Goal: Task Accomplishment & Management: Manage account settings

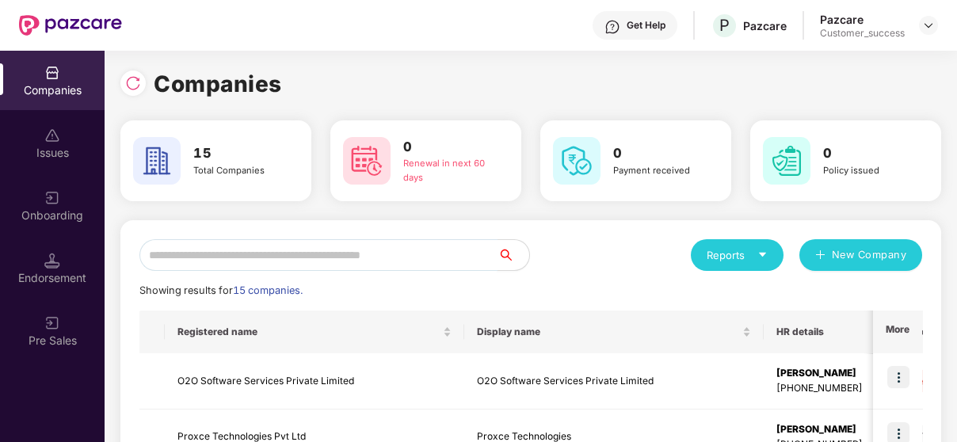
click at [284, 250] on input "text" at bounding box center [318, 255] width 358 height 32
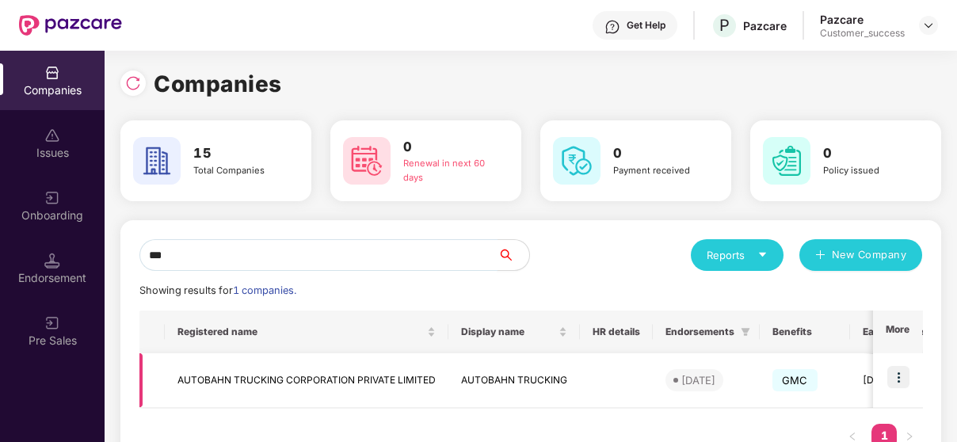
type input "***"
click at [896, 389] on td at bounding box center [897, 380] width 49 height 55
click at [895, 373] on img at bounding box center [898, 377] width 22 height 22
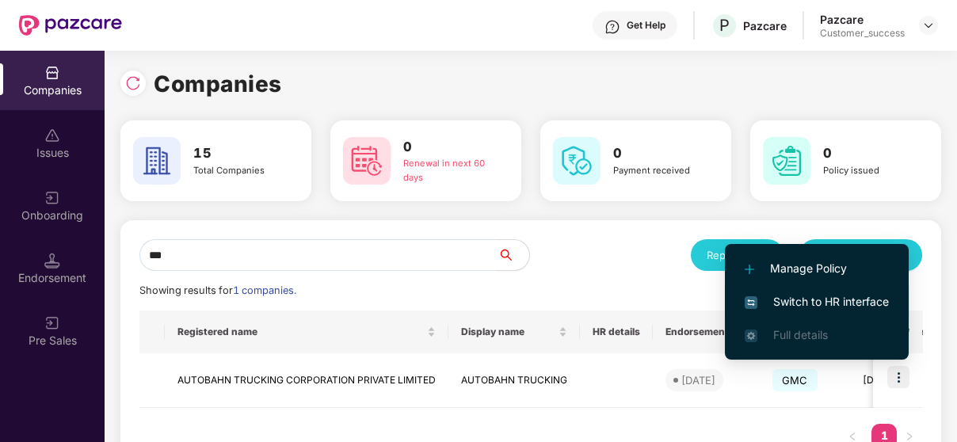
click at [865, 299] on span "Switch to HR interface" at bounding box center [817, 301] width 144 height 17
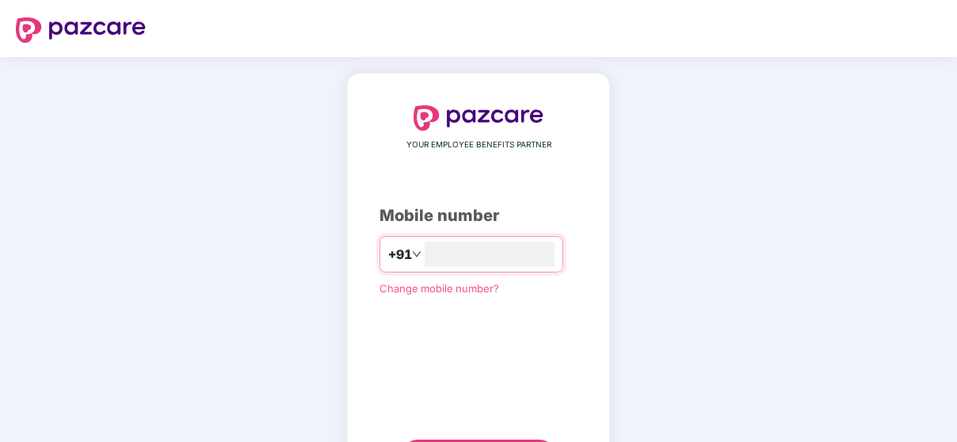
type input "**********"
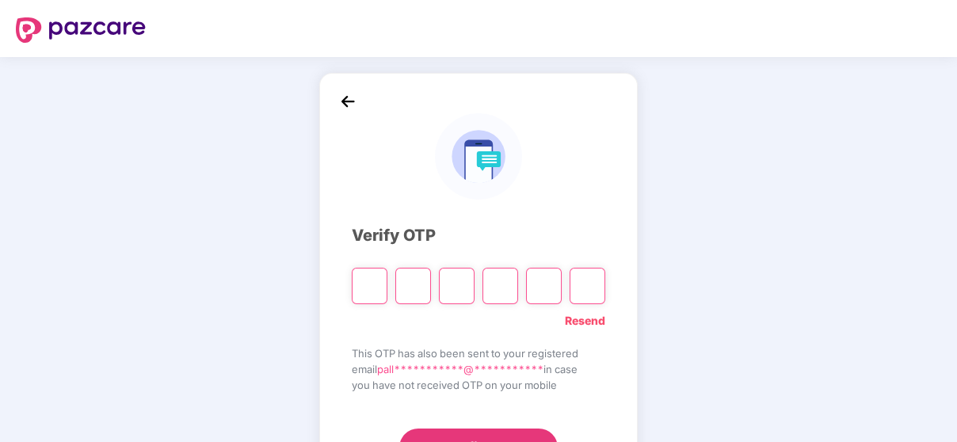
paste input "*"
type input "*"
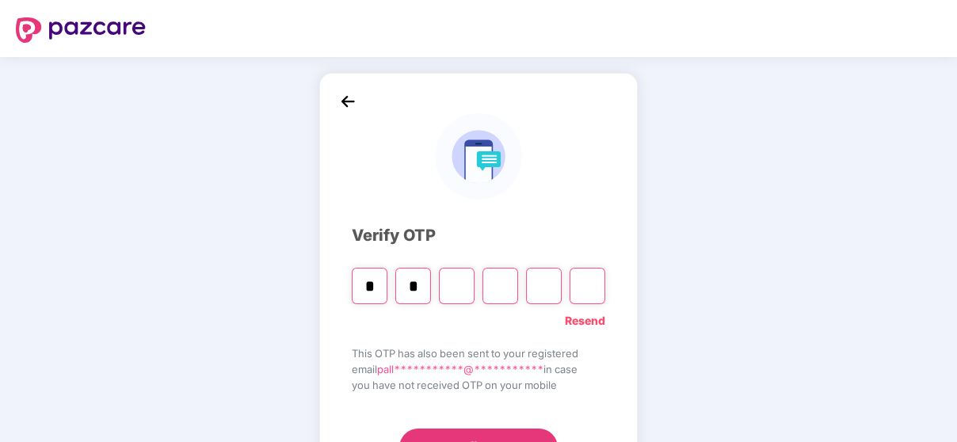
type input "*"
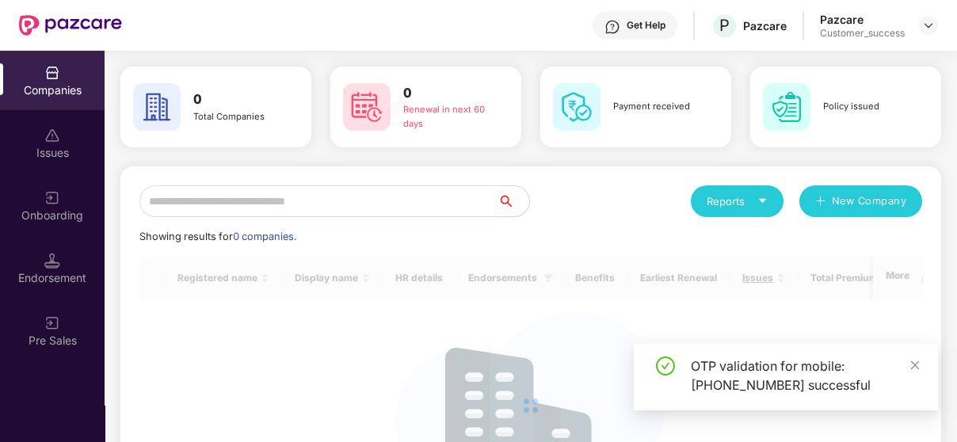
scroll to position [55, 0]
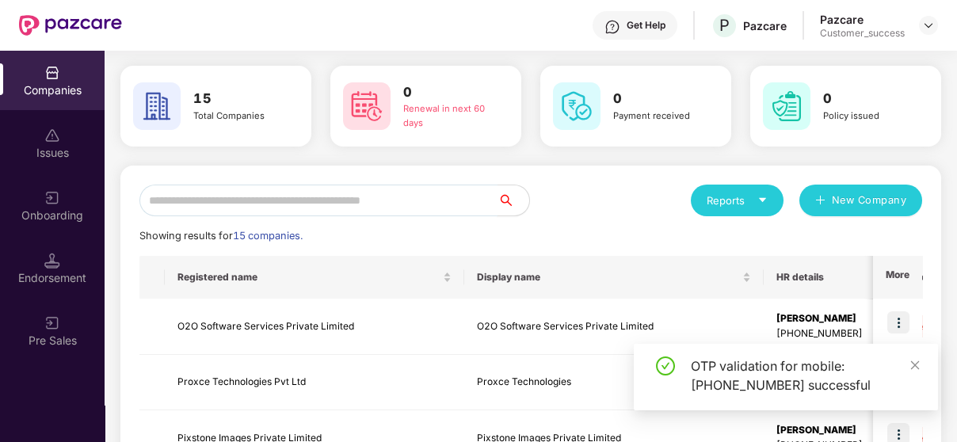
click at [341, 191] on input "text" at bounding box center [318, 201] width 358 height 32
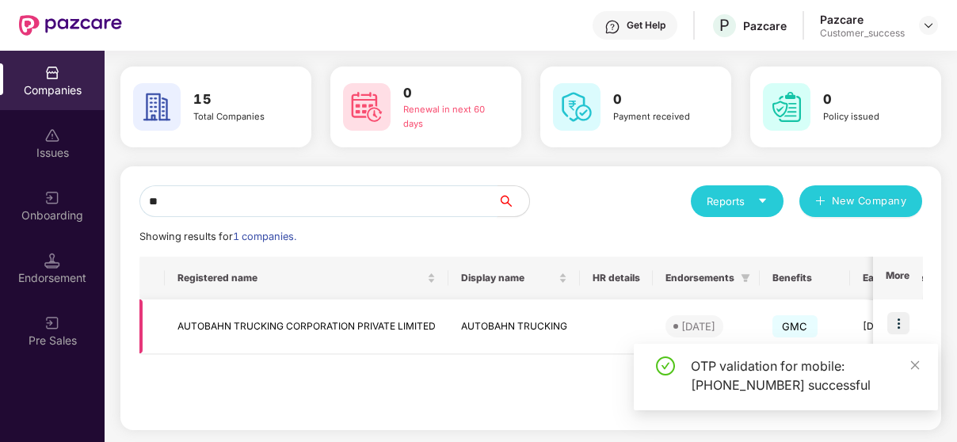
type input "**"
click at [906, 321] on img at bounding box center [898, 323] width 22 height 22
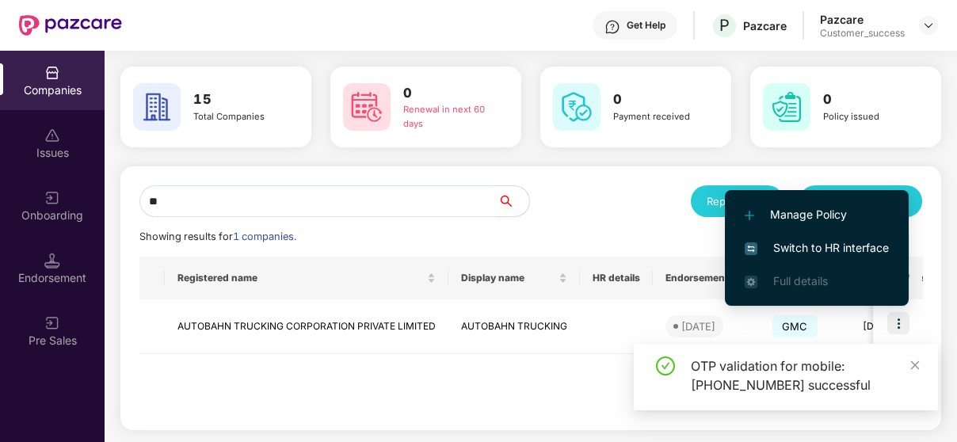
click at [829, 241] on span "Switch to HR interface" at bounding box center [817, 247] width 144 height 17
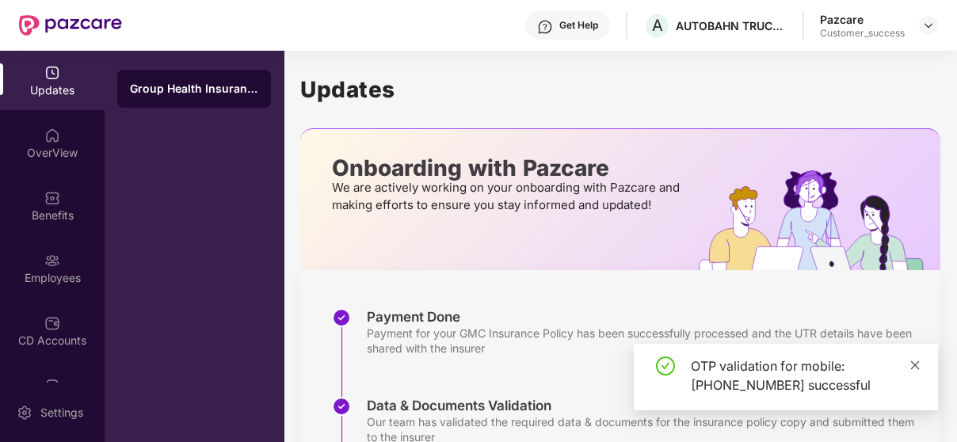
click at [916, 361] on icon "close" at bounding box center [915, 365] width 11 height 11
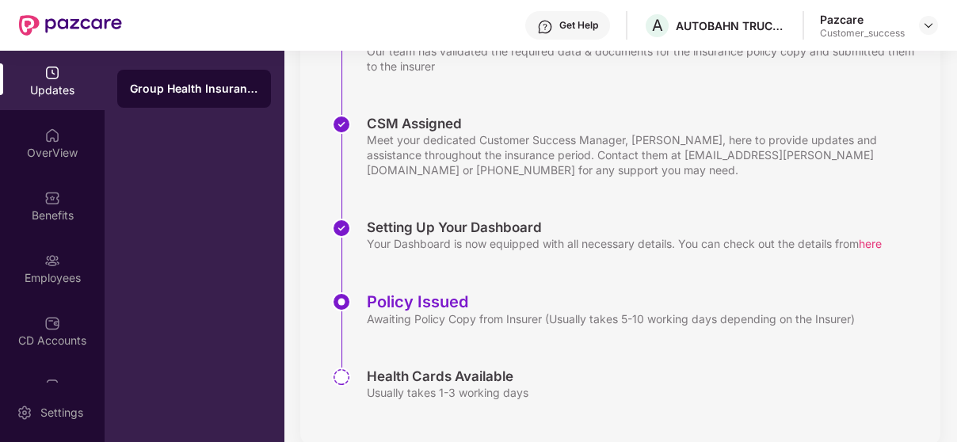
scroll to position [399, 0]
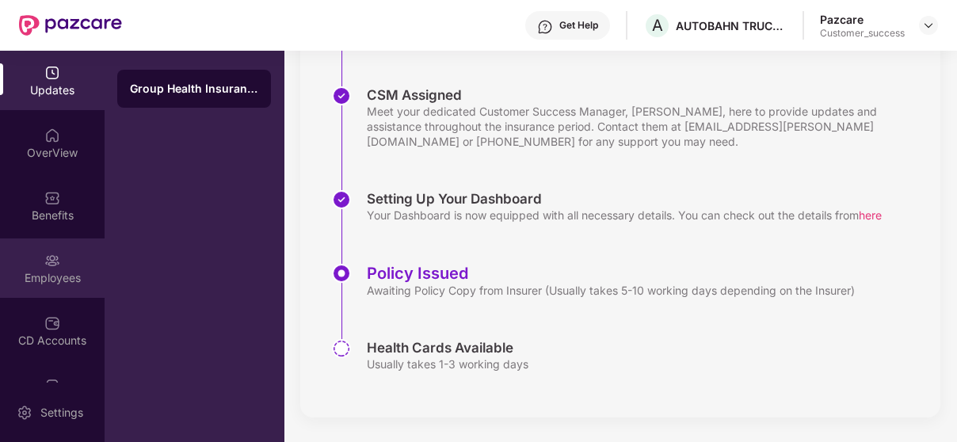
click at [35, 270] on div "Employees" at bounding box center [52, 278] width 105 height 16
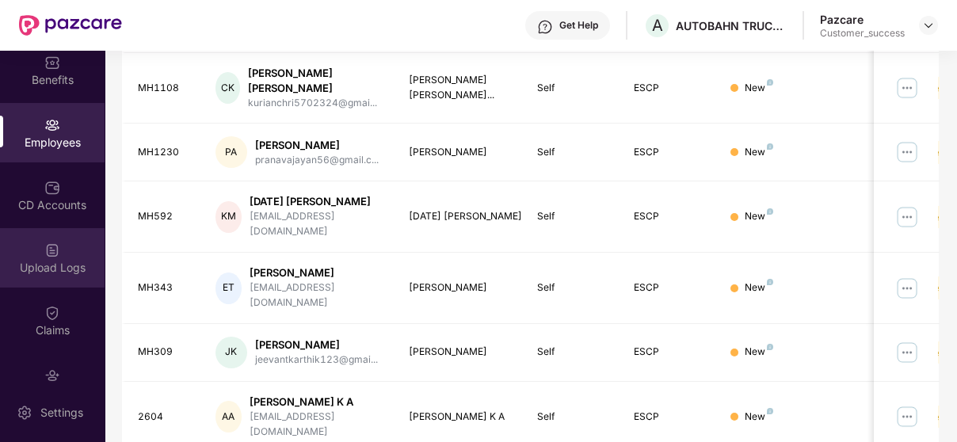
scroll to position [208, 0]
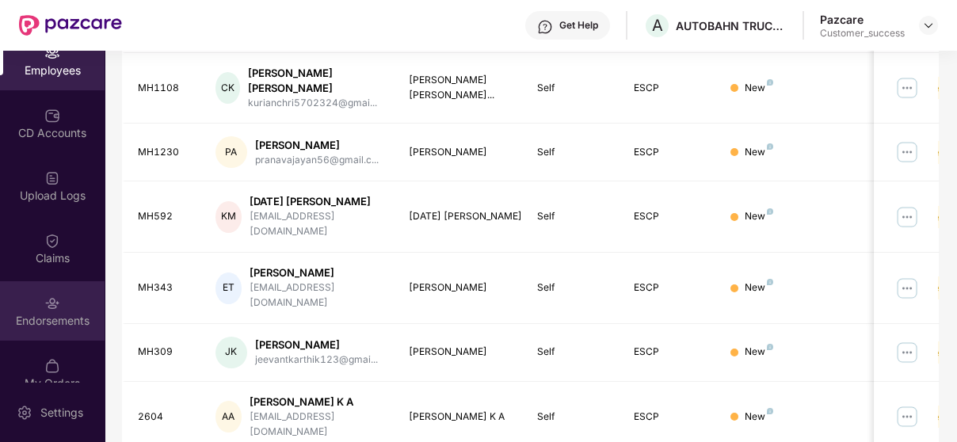
click at [34, 324] on div "Endorsements" at bounding box center [52, 321] width 105 height 16
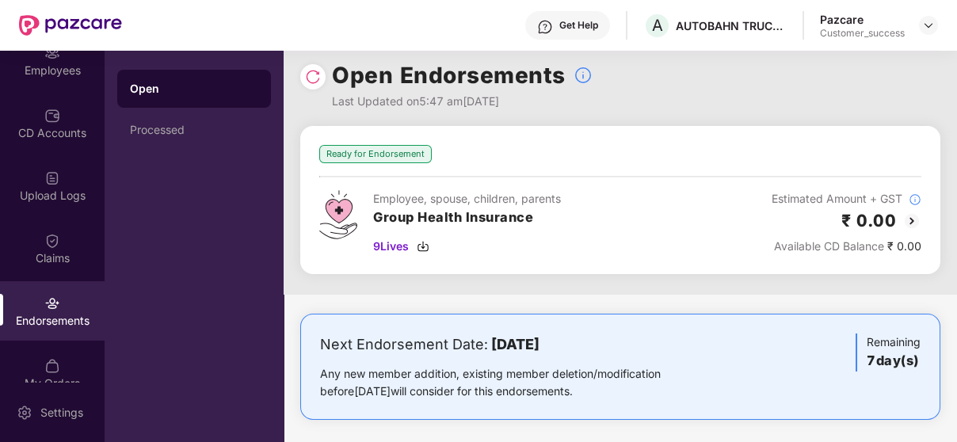
scroll to position [20, 0]
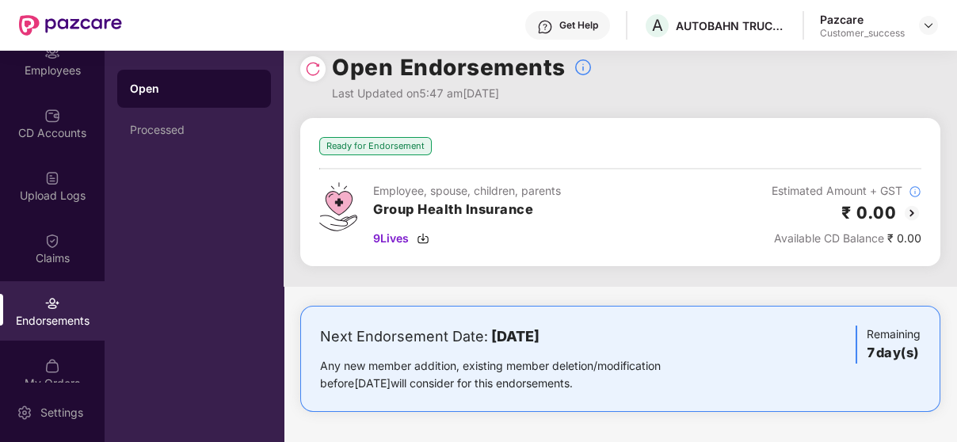
click at [909, 208] on img at bounding box center [912, 213] width 19 height 19
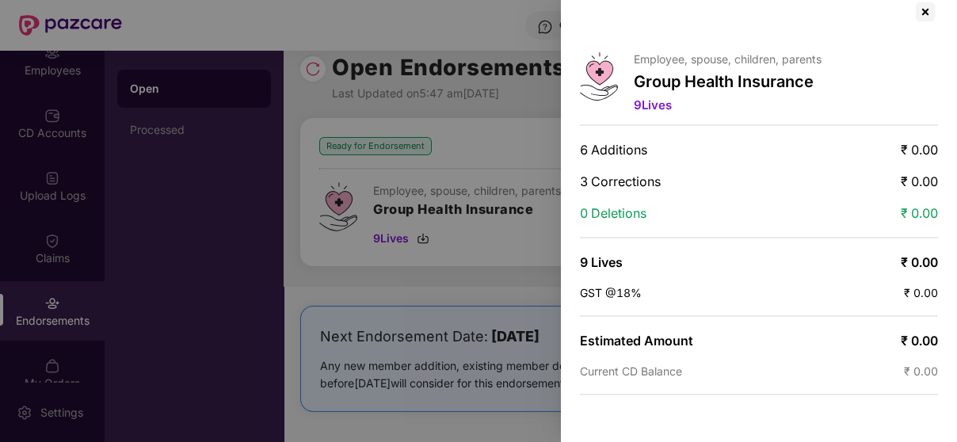
scroll to position [88, 0]
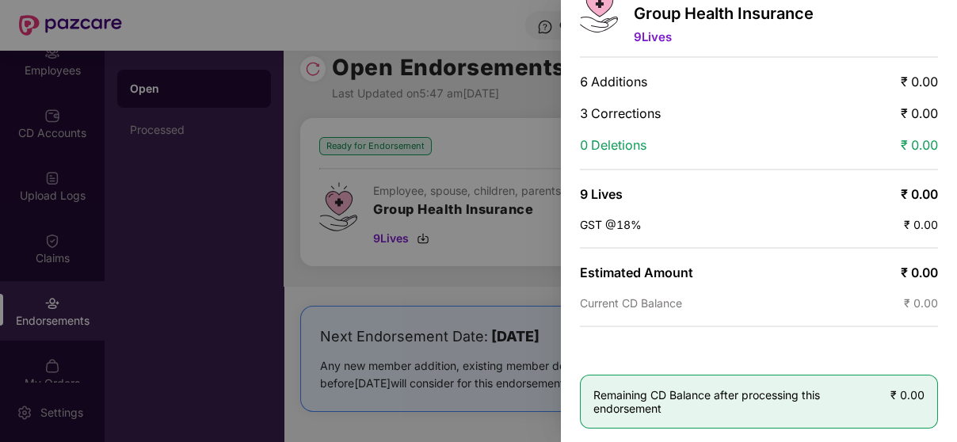
click at [527, 249] on div at bounding box center [478, 221] width 957 height 442
click at [503, 311] on div at bounding box center [478, 221] width 957 height 442
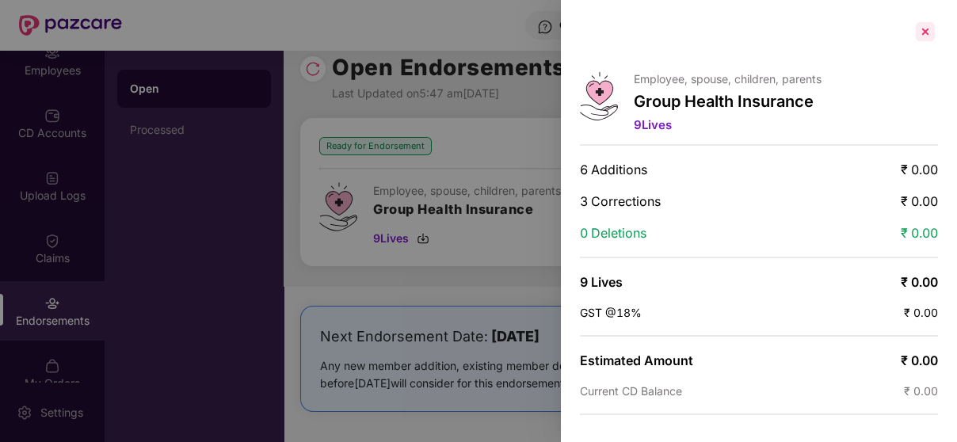
click at [921, 29] on div at bounding box center [925, 31] width 25 height 25
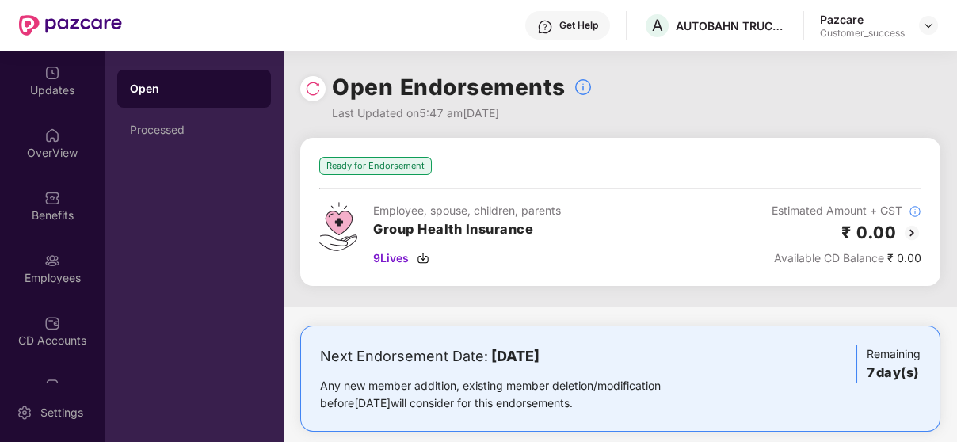
scroll to position [20, 0]
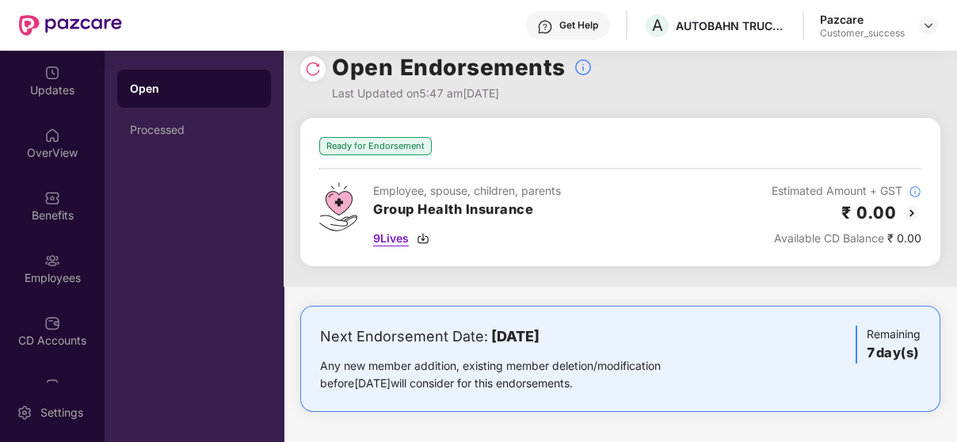
click at [434, 235] on div "9 Lives" at bounding box center [467, 238] width 188 height 17
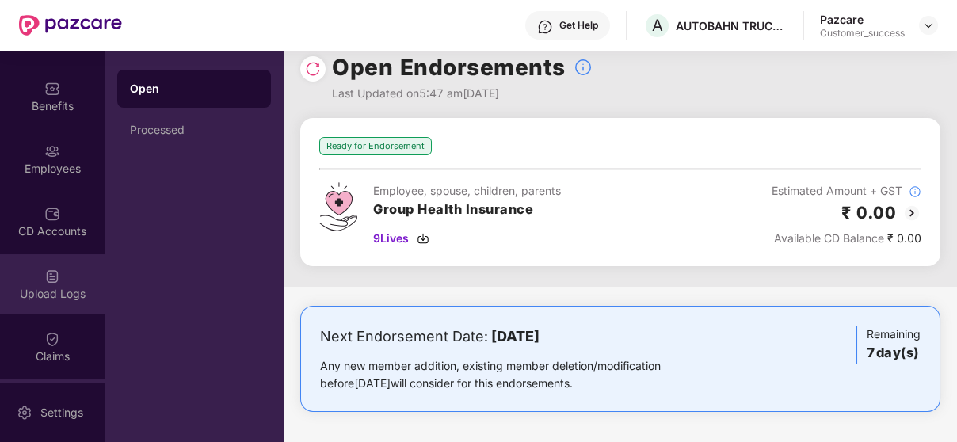
scroll to position [109, 0]
click at [49, 271] on img at bounding box center [52, 277] width 16 height 16
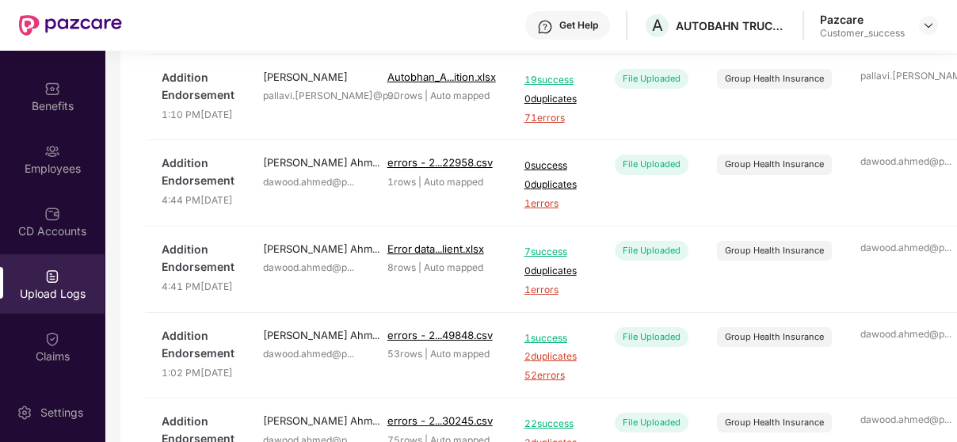
scroll to position [0, 0]
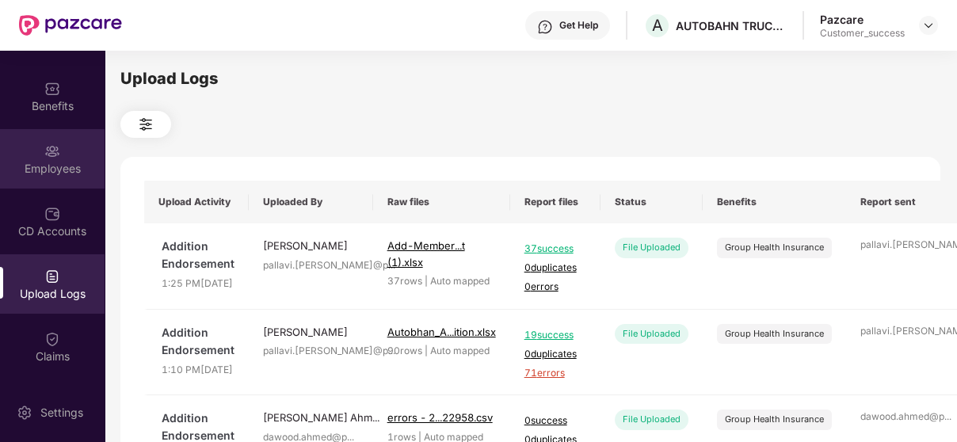
click at [48, 143] on img at bounding box center [52, 151] width 16 height 16
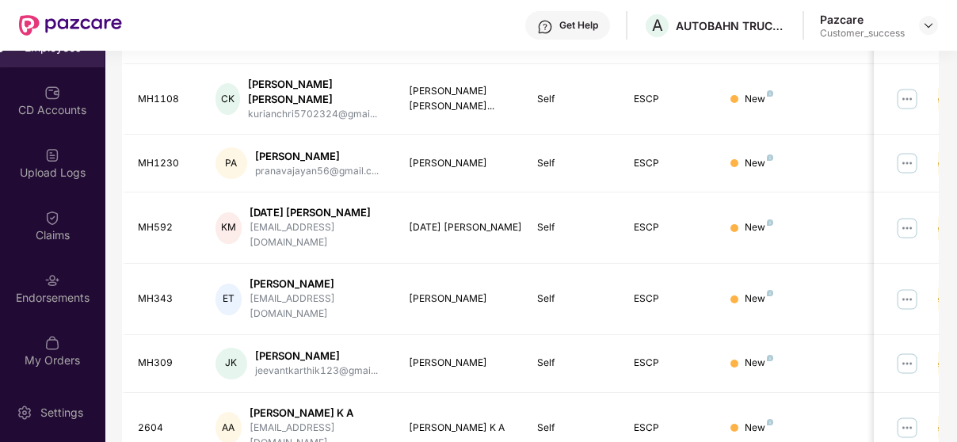
scroll to position [530, 0]
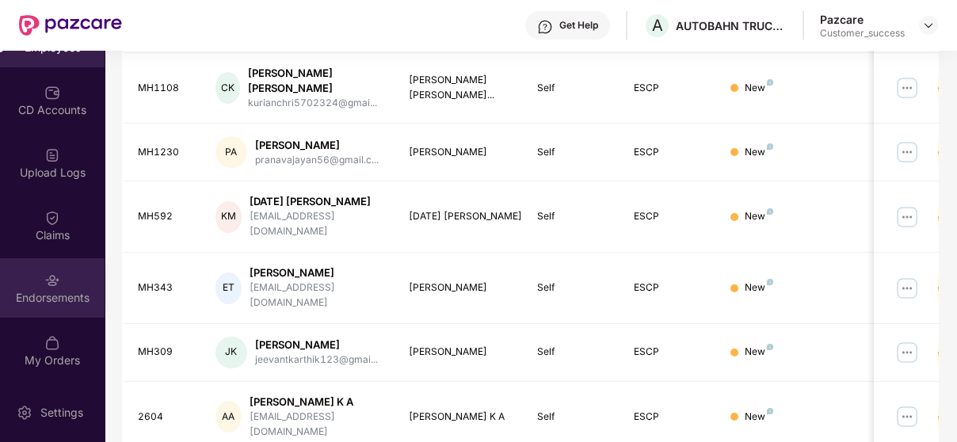
click at [29, 303] on div "Endorsements" at bounding box center [52, 298] width 105 height 16
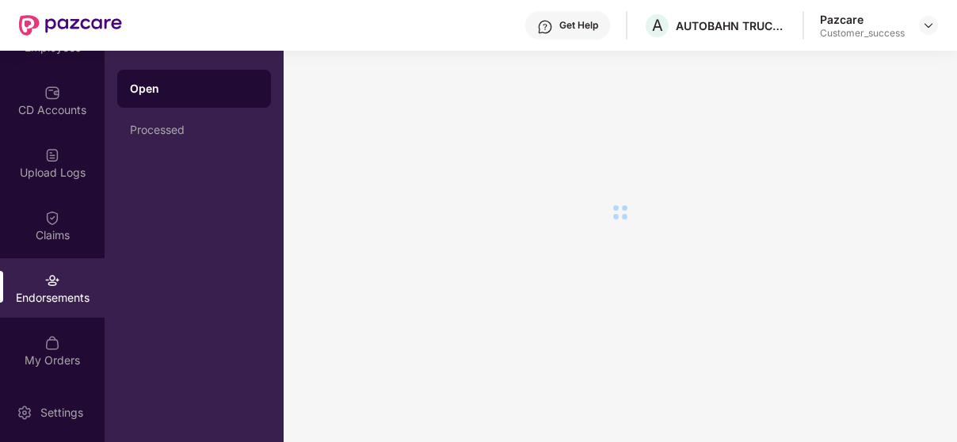
scroll to position [0, 0]
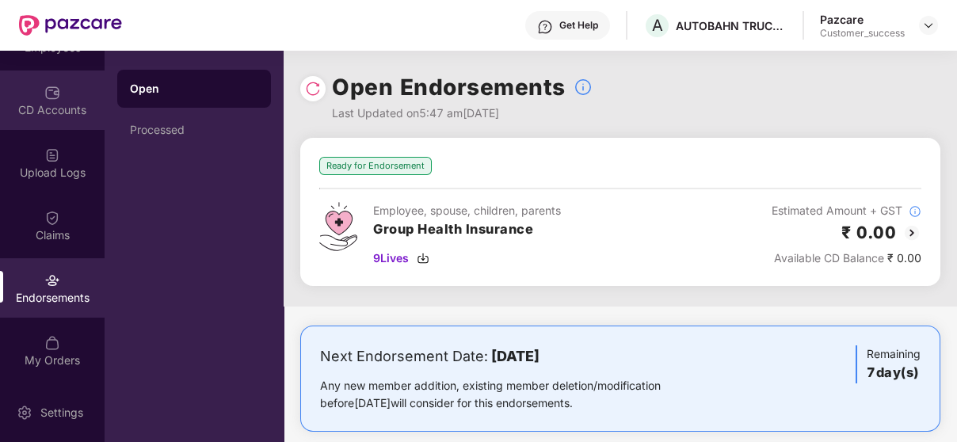
click at [69, 102] on div "CD Accounts" at bounding box center [52, 110] width 105 height 16
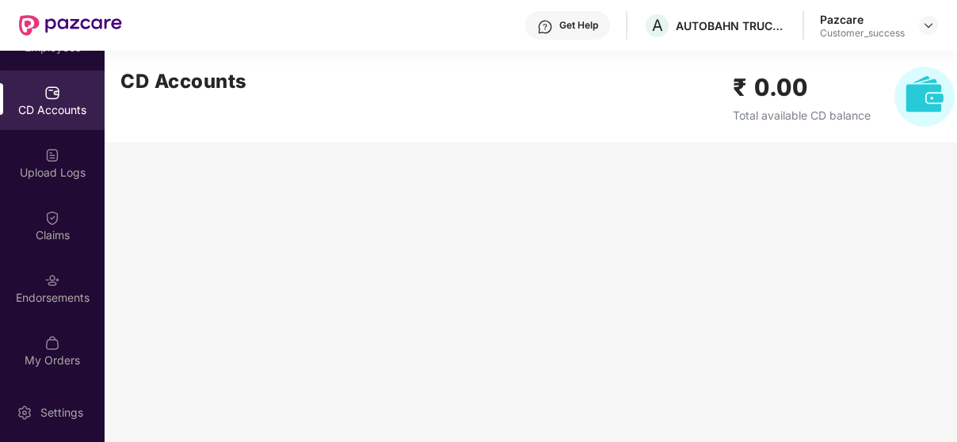
click at [793, 101] on h2 "₹ 0.00" at bounding box center [802, 87] width 138 height 37
click at [936, 116] on img at bounding box center [925, 97] width 60 height 60
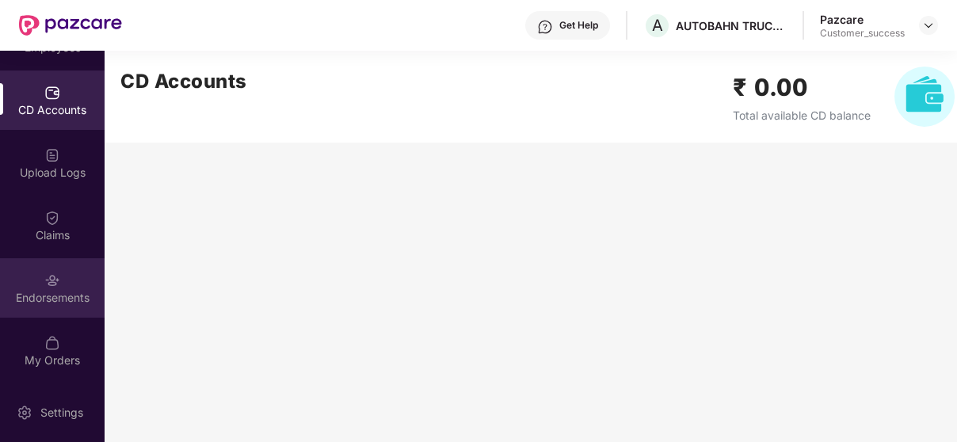
click at [47, 284] on img at bounding box center [52, 281] width 16 height 16
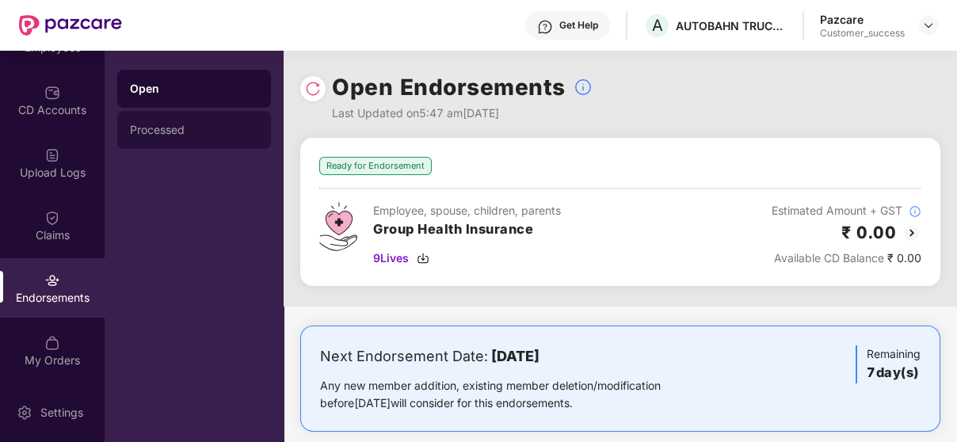
click at [175, 143] on div "Processed" at bounding box center [194, 130] width 154 height 38
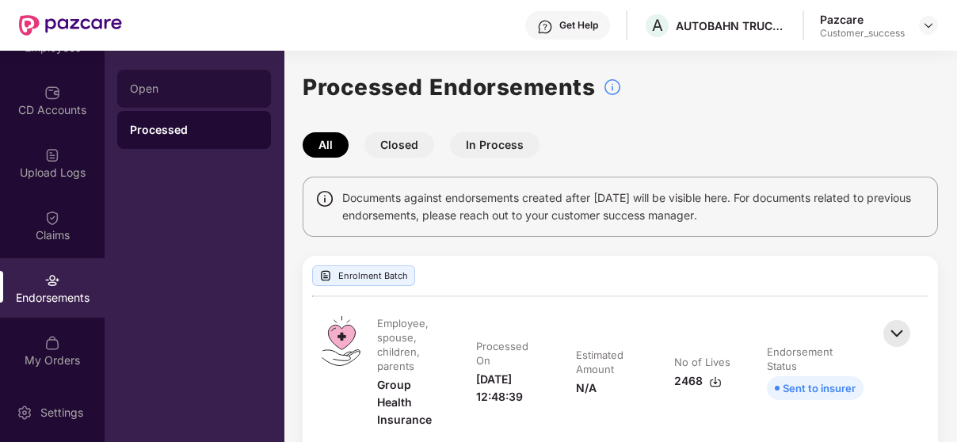
click at [203, 73] on div "Open" at bounding box center [194, 89] width 154 height 38
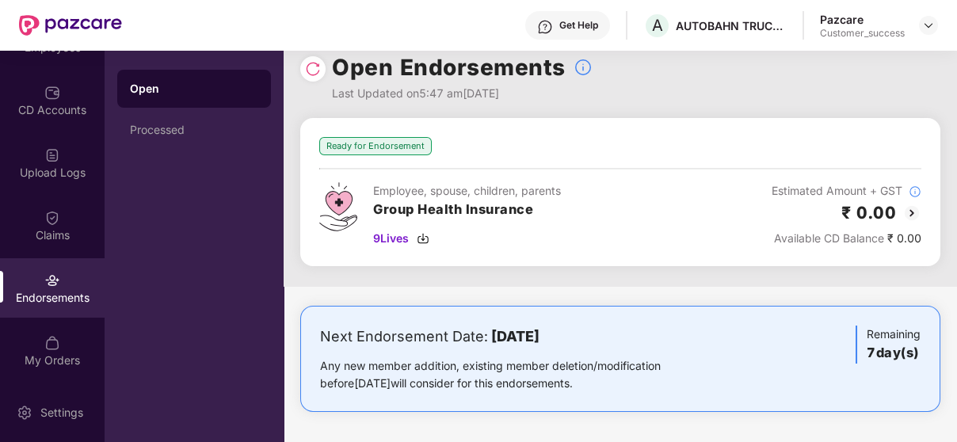
scroll to position [20, 0]
